Goal: Information Seeking & Learning: Learn about a topic

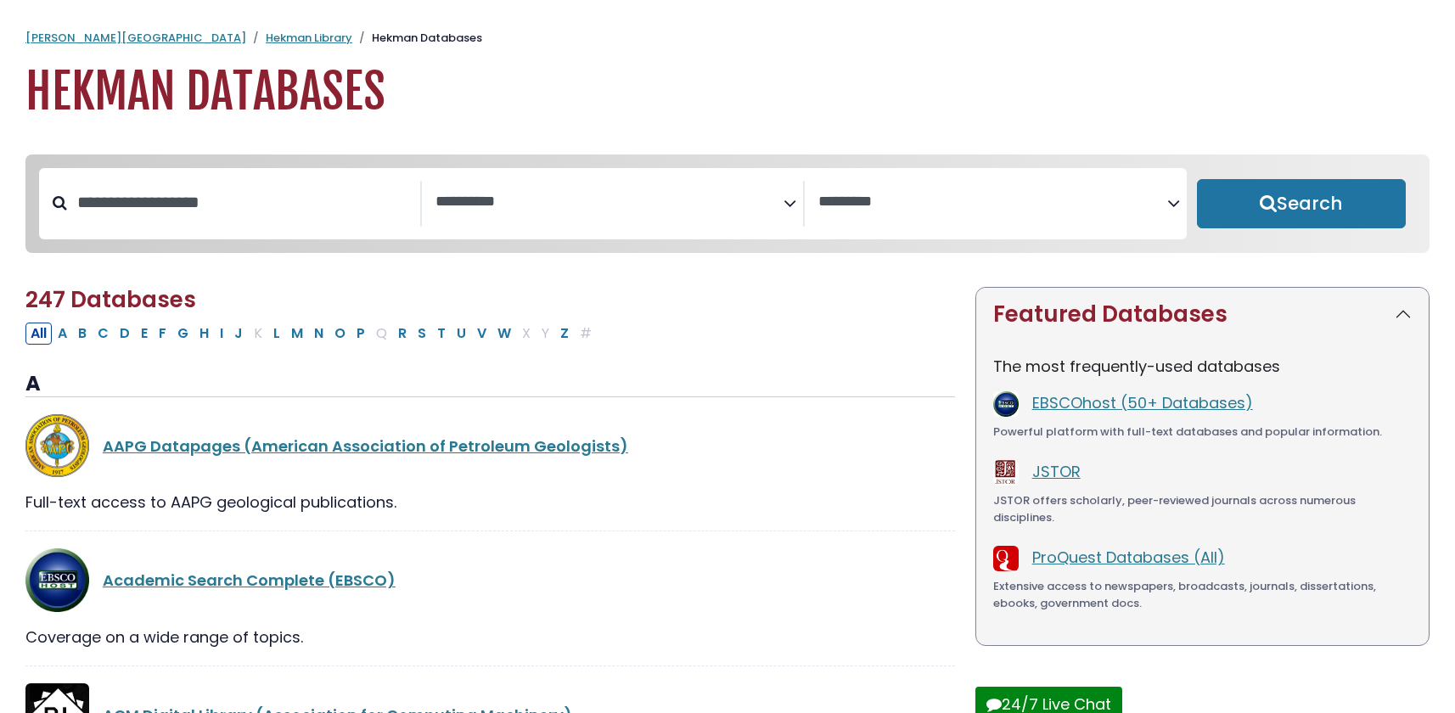
select select "Database Subject Filter"
select select "Database Vendors Filter"
click at [362, 337] on button "P" at bounding box center [360, 334] width 19 height 22
select select "Database Subject Filter"
select select "Database Vendors Filter"
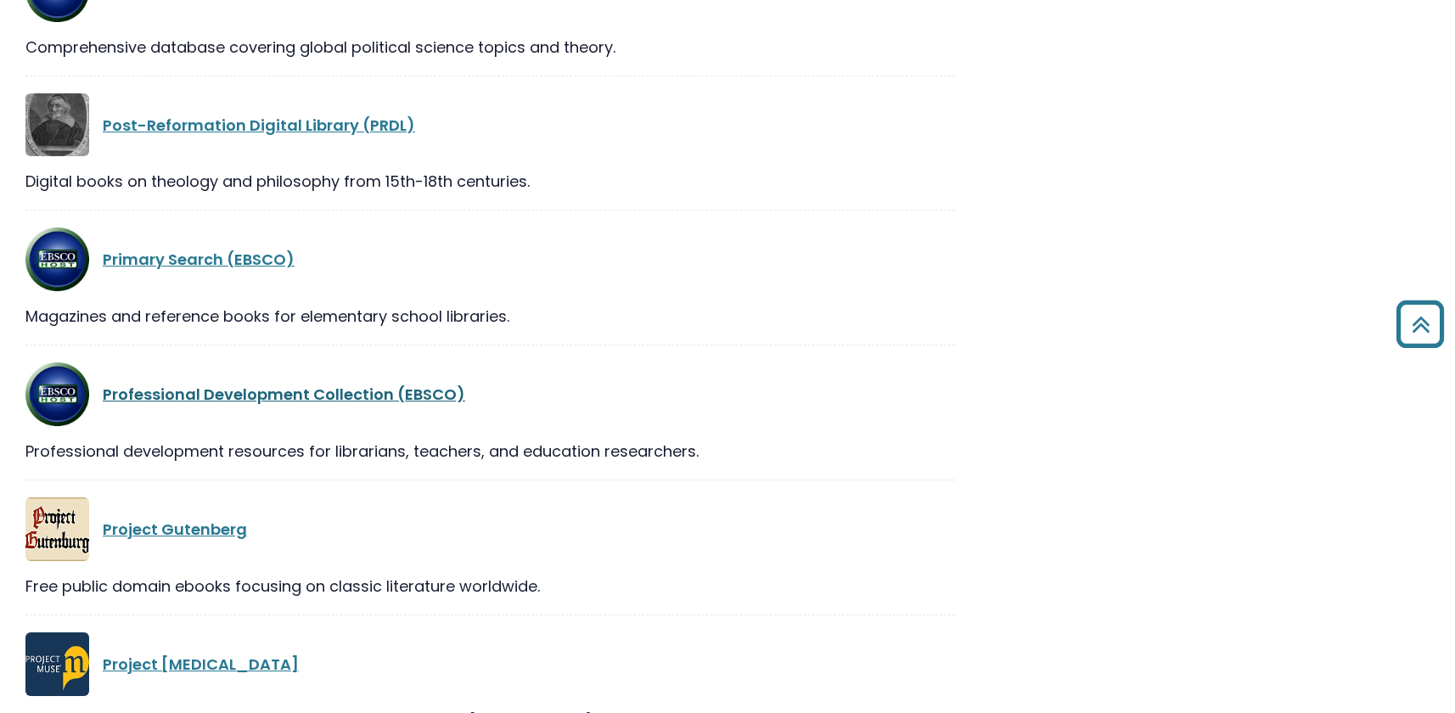
scroll to position [1751, 0]
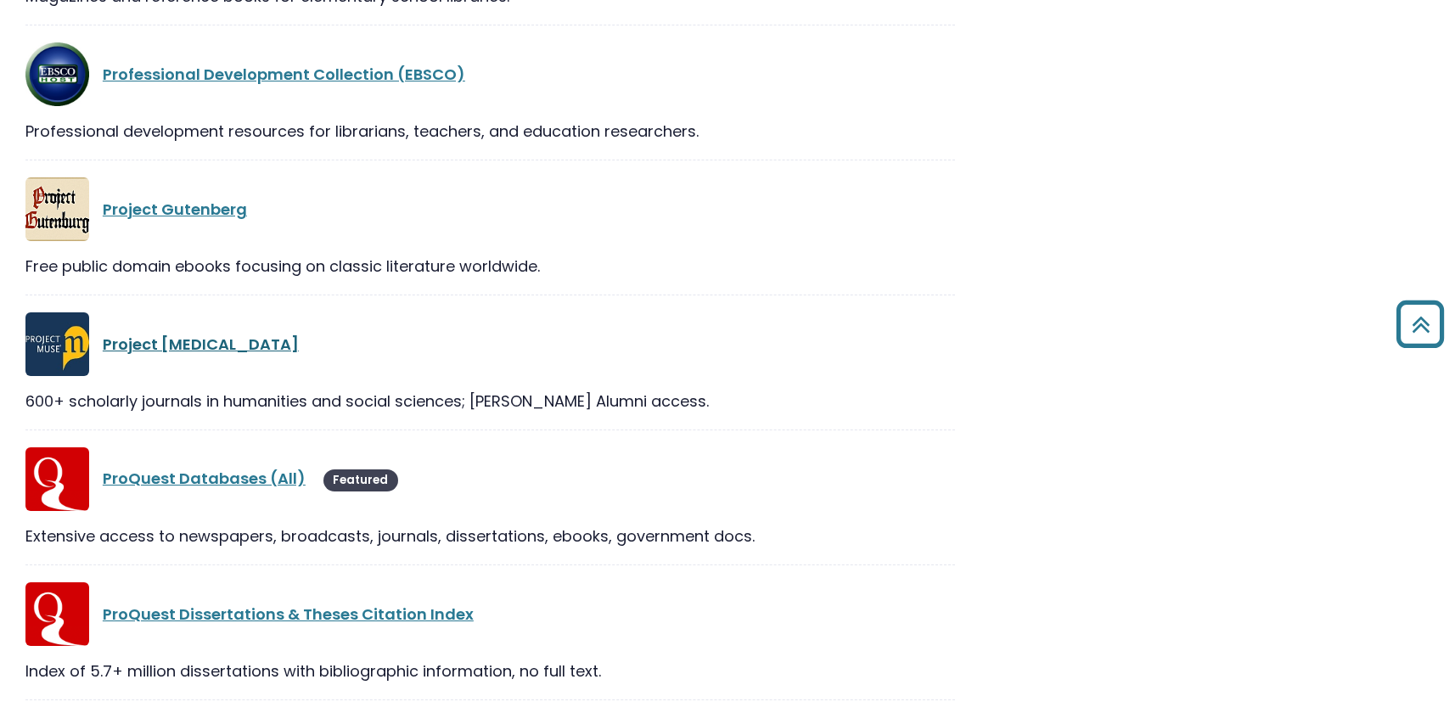
click at [182, 346] on link "Project Muse" at bounding box center [201, 344] width 196 height 21
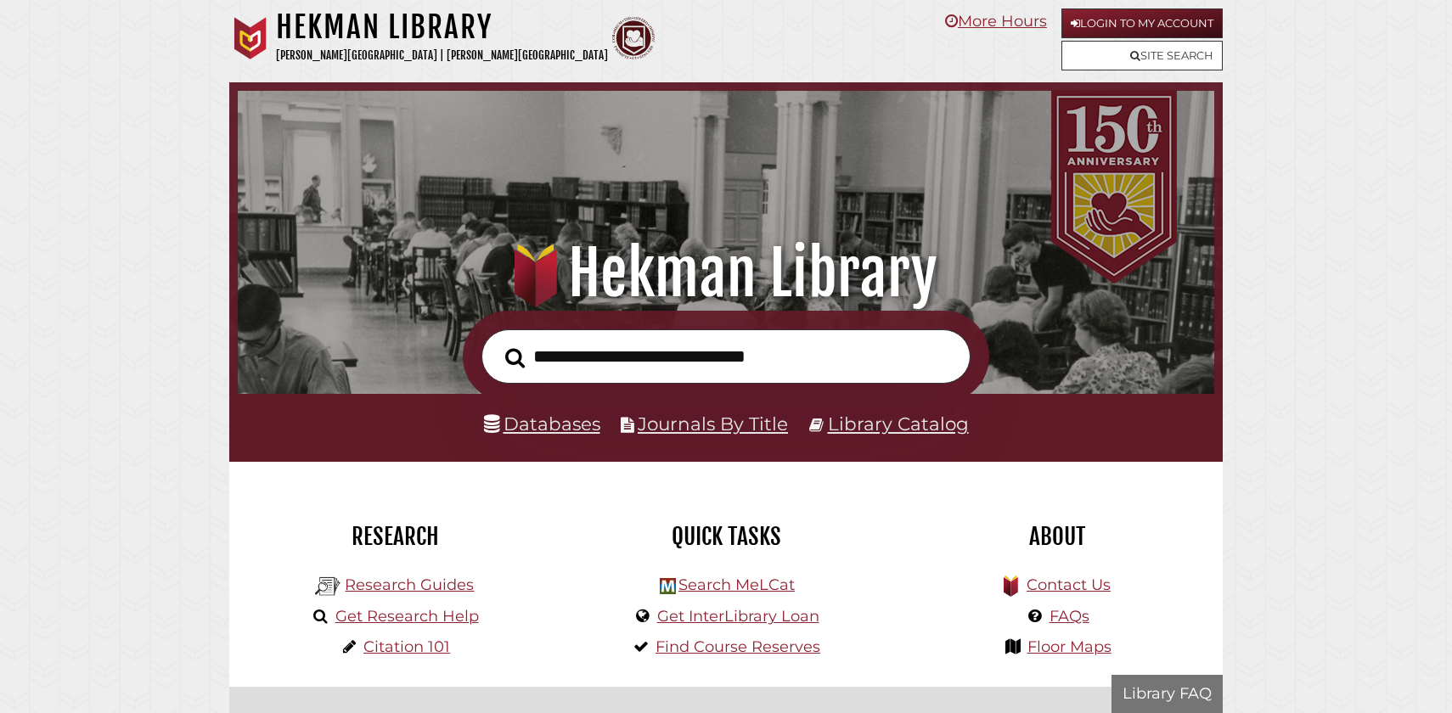
scroll to position [323, 968]
click at [1117, 25] on link "Login to My Account" at bounding box center [1141, 23] width 161 height 30
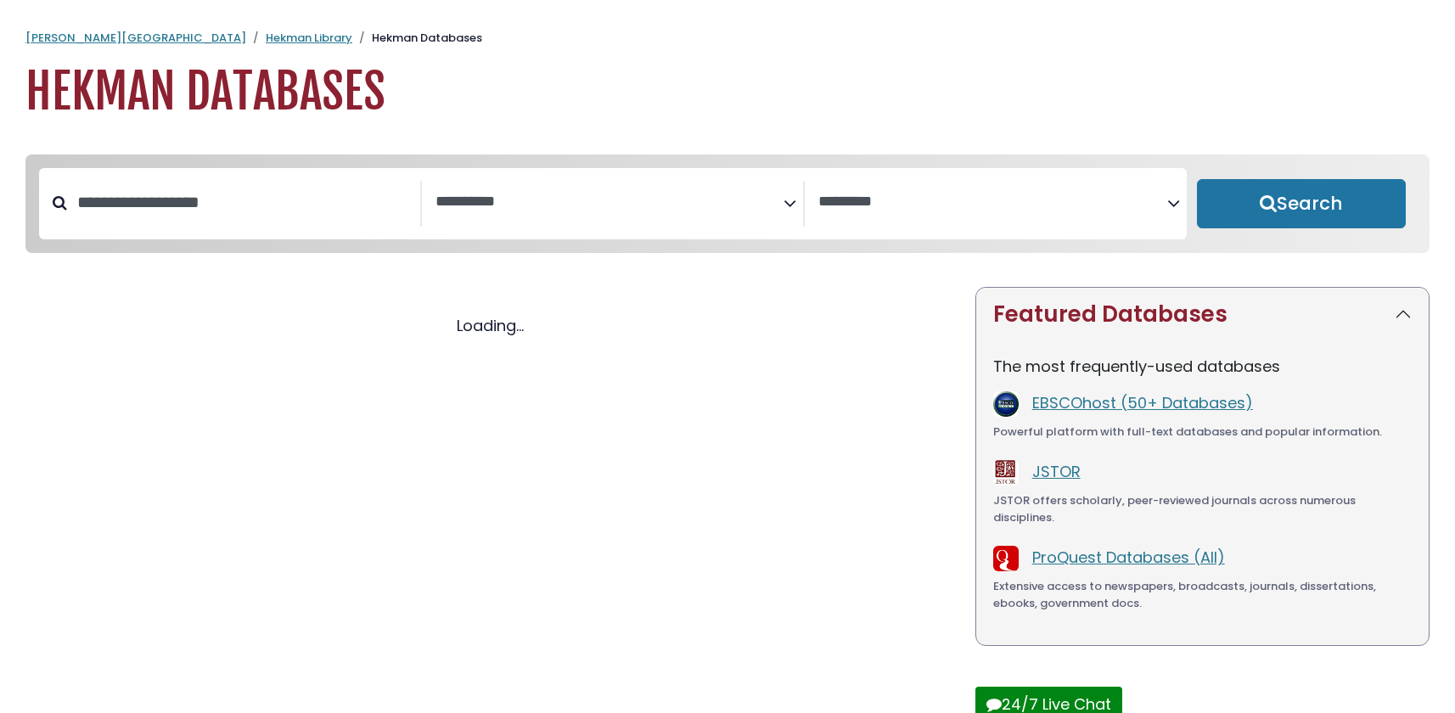
select select "Database Subject Filter"
select select "Database Vendors Filter"
select select "Database Subject Filter"
select select "Database Vendors Filter"
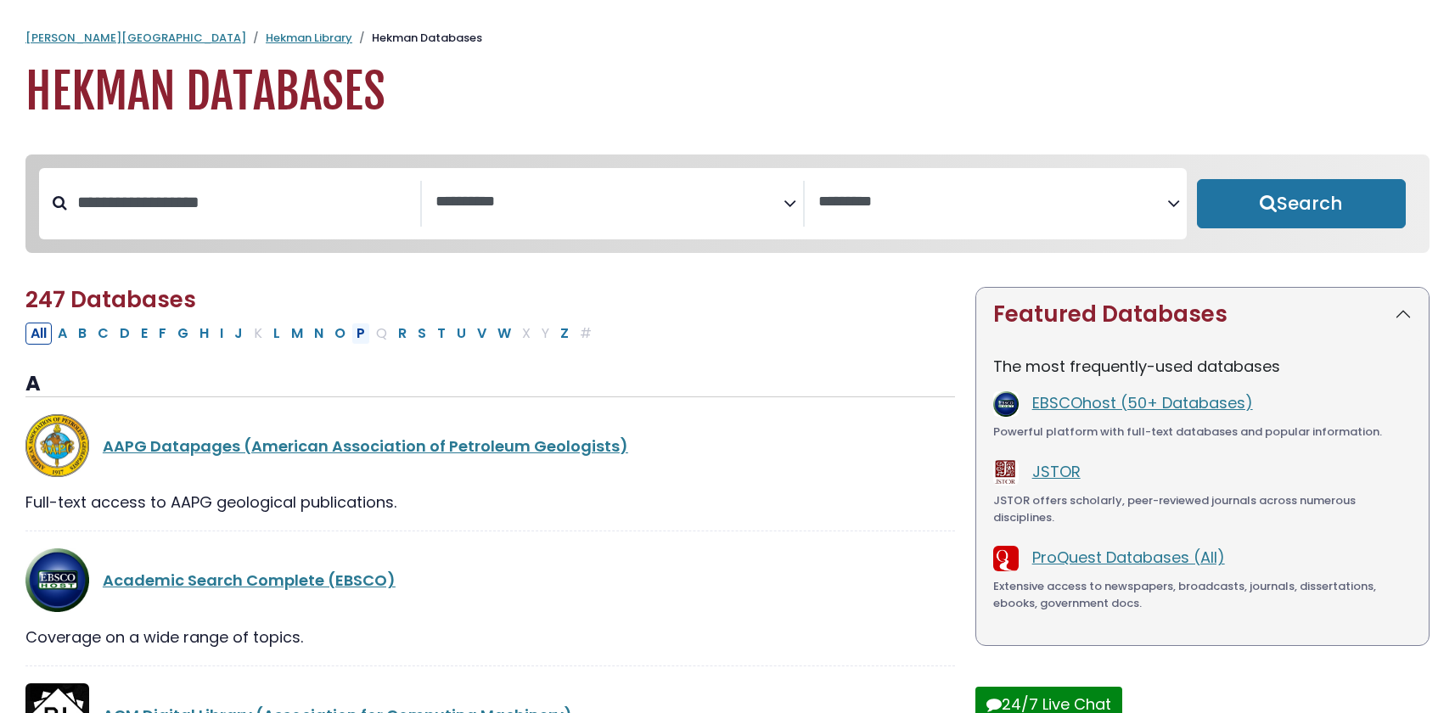
click at [357, 337] on button "P" at bounding box center [360, 334] width 19 height 22
select select "Database Subject Filter"
select select "Database Vendors Filter"
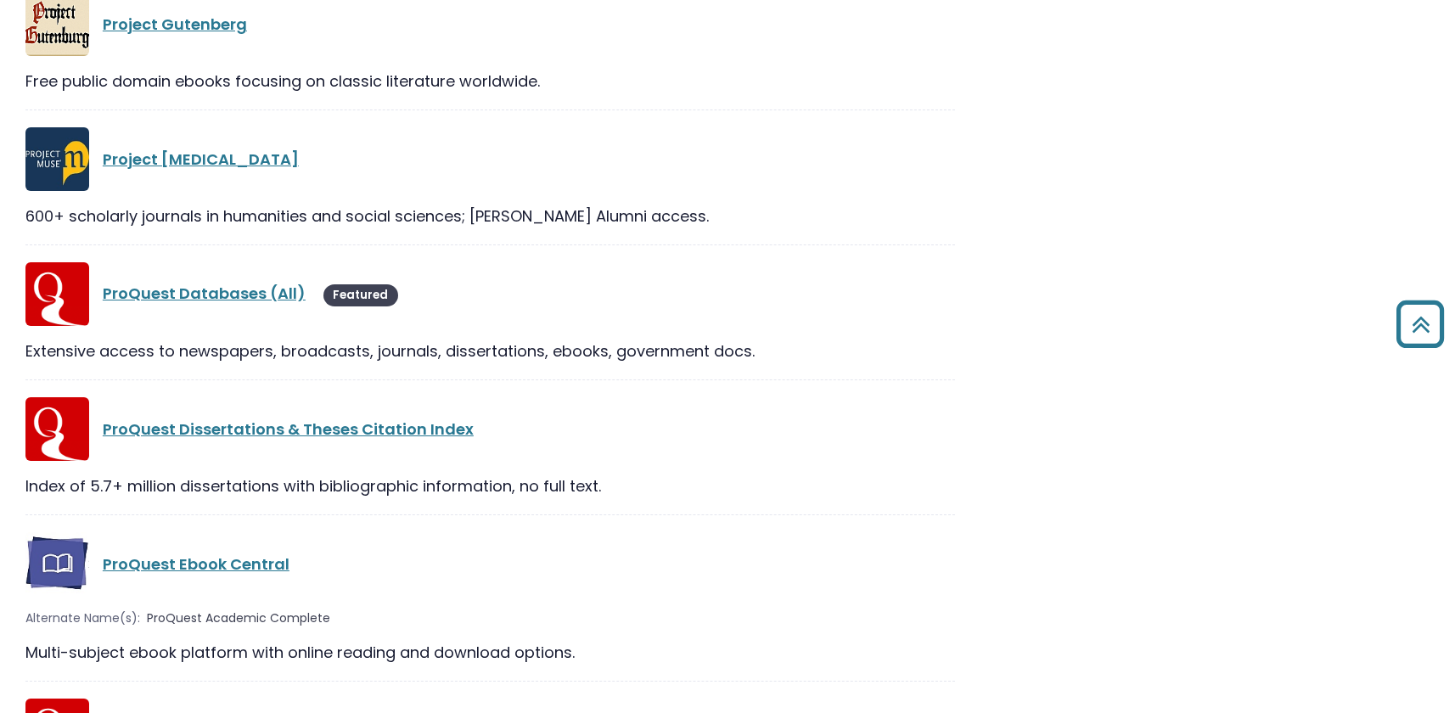
scroll to position [1917, 0]
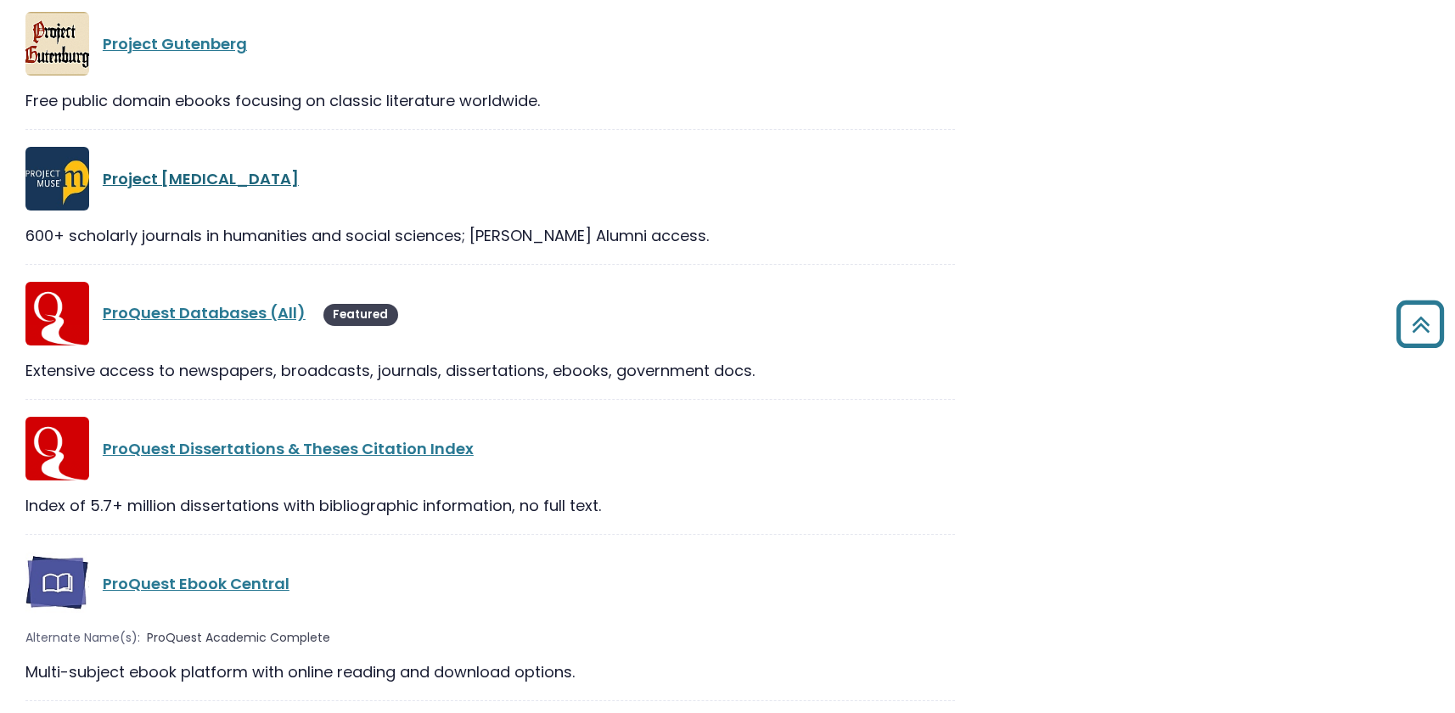
click at [188, 184] on link "Project Muse" at bounding box center [201, 178] width 196 height 21
